Goal: Task Accomplishment & Management: Use online tool/utility

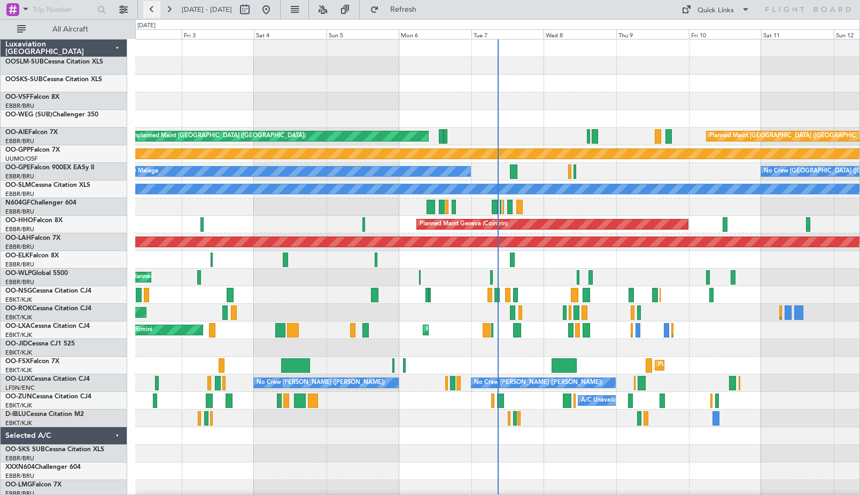
click at [152, 10] on button at bounding box center [151, 9] width 17 height 17
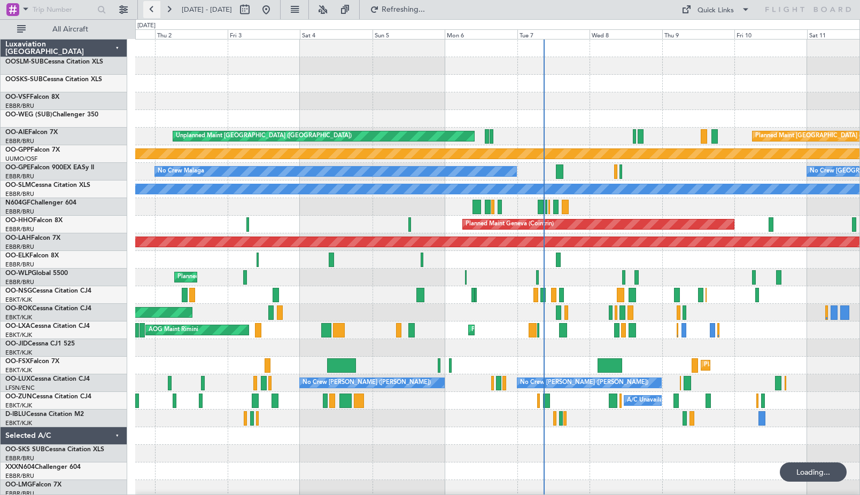
click at [152, 10] on button at bounding box center [151, 9] width 17 height 17
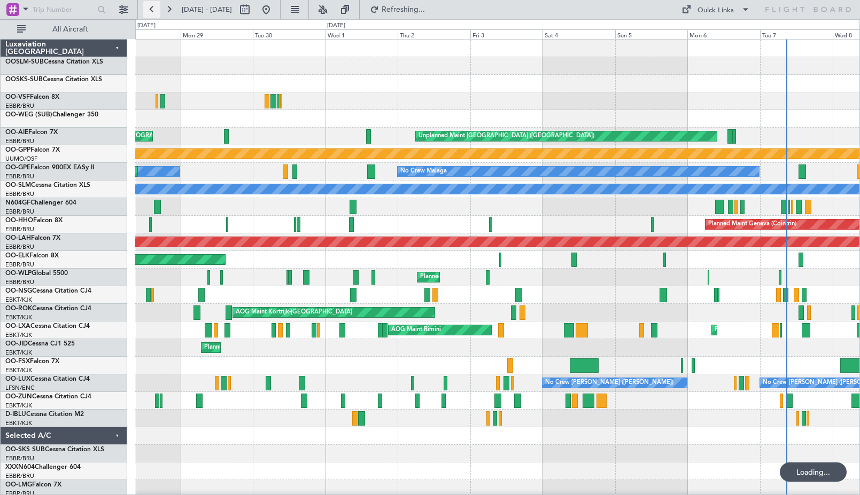
click at [152, 10] on button at bounding box center [151, 9] width 17 height 17
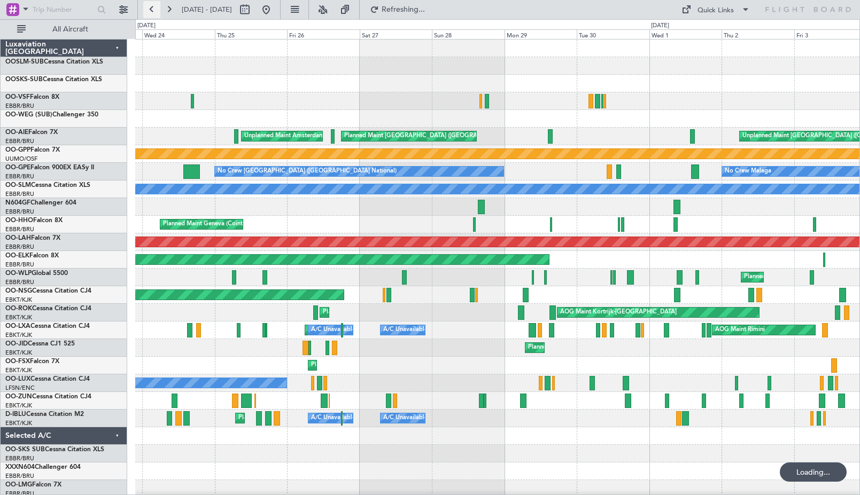
click at [152, 10] on button at bounding box center [151, 9] width 17 height 17
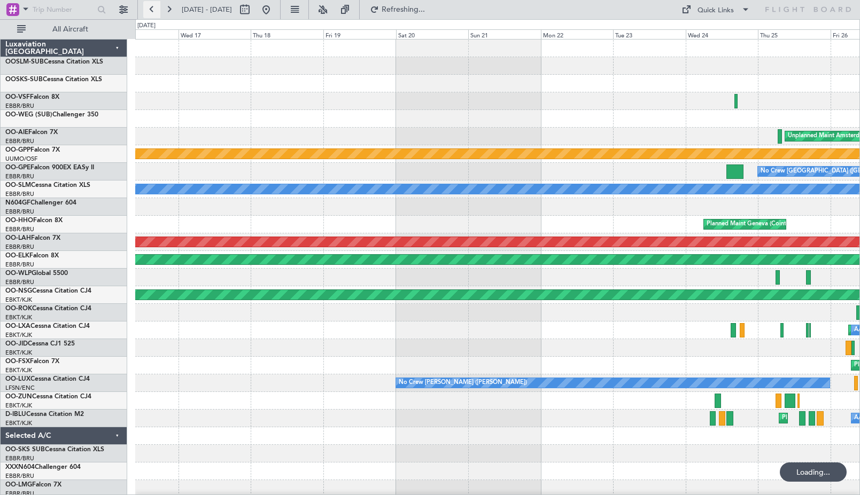
click at [152, 10] on button at bounding box center [151, 9] width 17 height 17
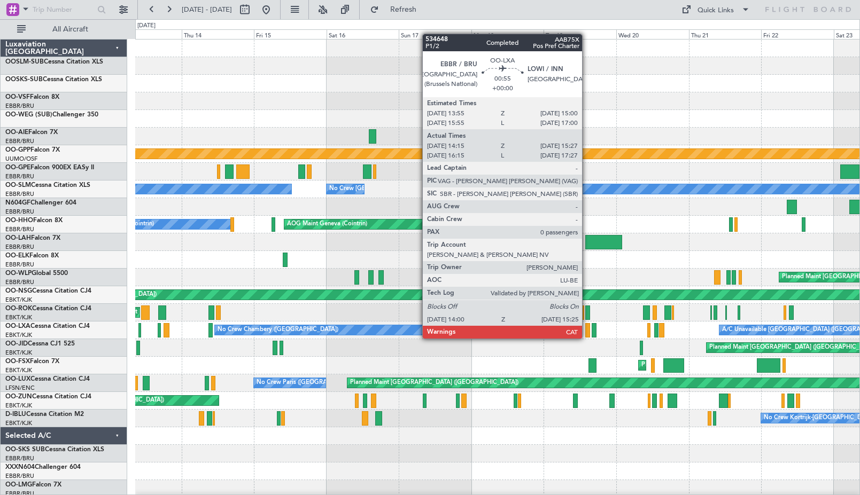
click at [587, 329] on div at bounding box center [587, 330] width 5 height 14
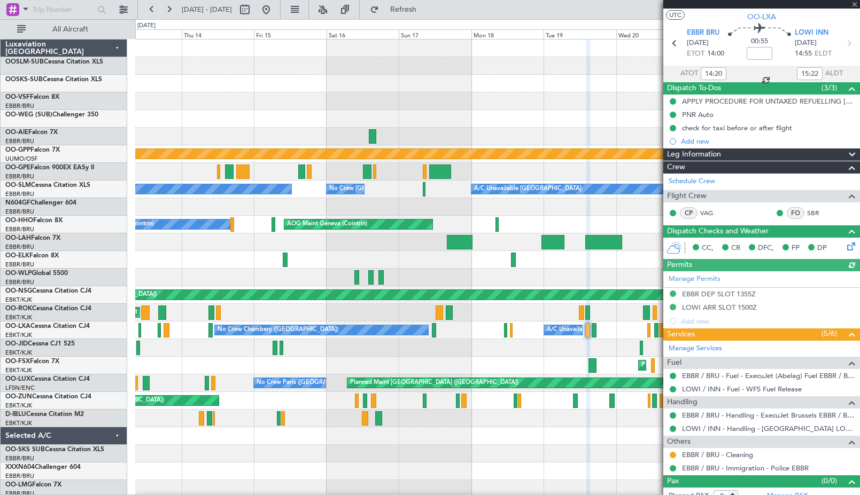
scroll to position [32, 0]
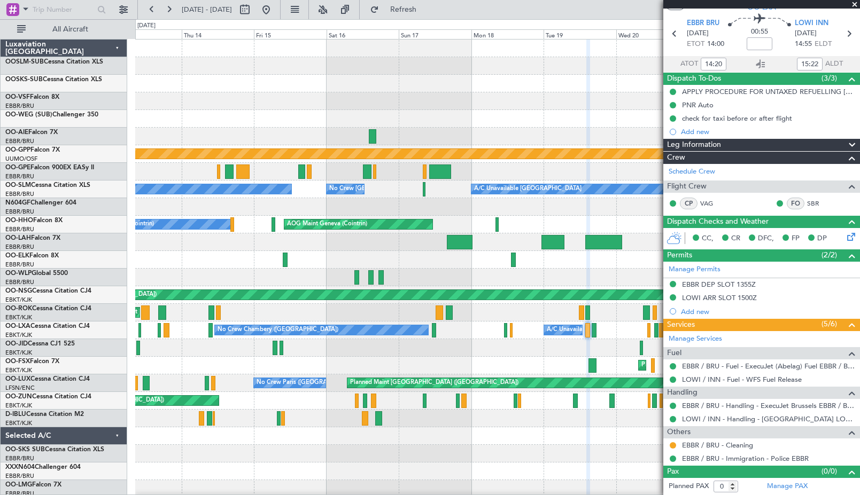
click at [89, 265] on div "EBBR/BRU [GEOGRAPHIC_DATA] ([GEOGRAPHIC_DATA] National)" at bounding box center [65, 265] width 121 height 9
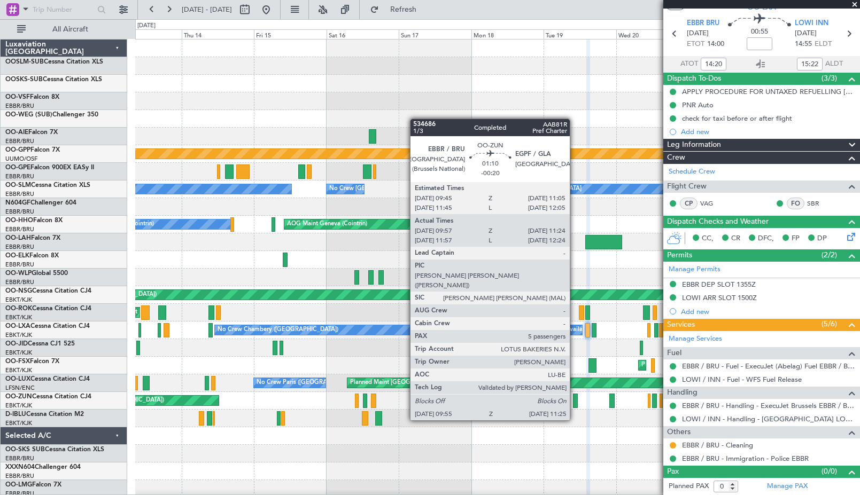
click at [575, 401] on div at bounding box center [575, 401] width 5 height 14
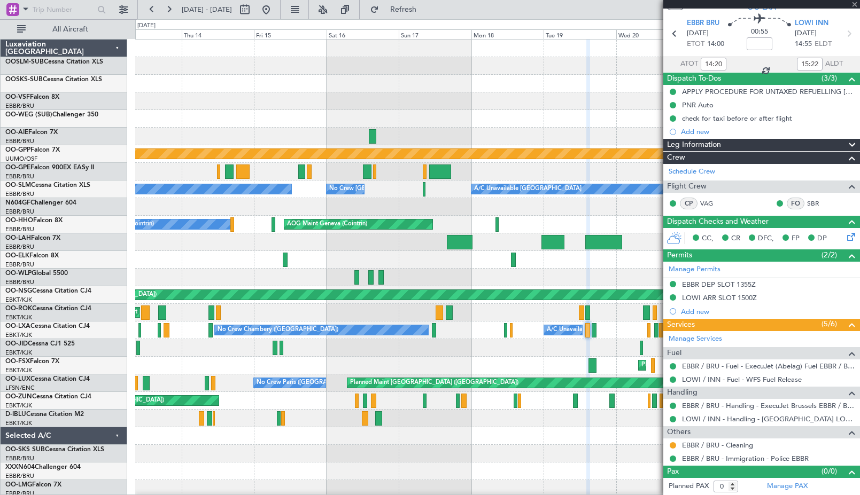
type input "-00:20"
type input "10:02"
type input "11:19"
type input "5"
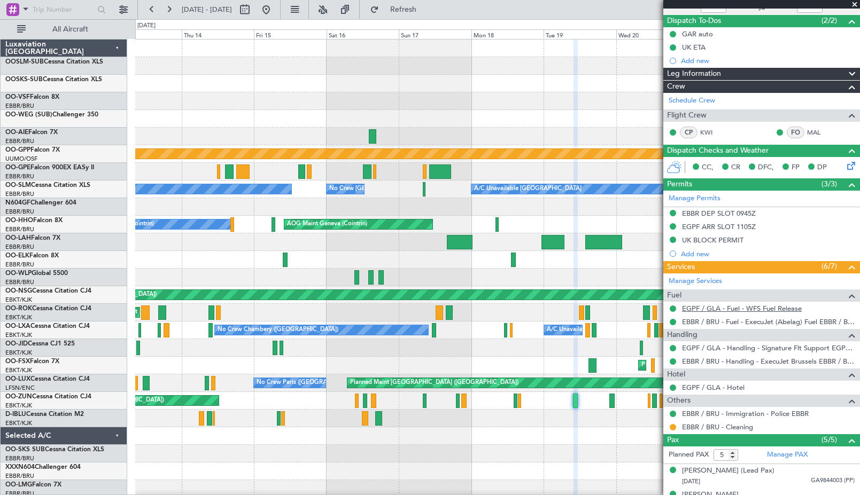
scroll to position [0, 0]
